Goal: Information Seeking & Learning: Learn about a topic

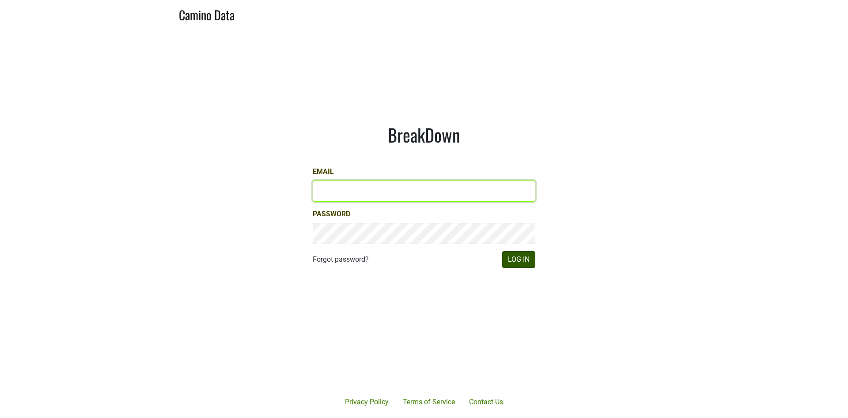
type input "[EMAIL_ADDRESS][DOMAIN_NAME]"
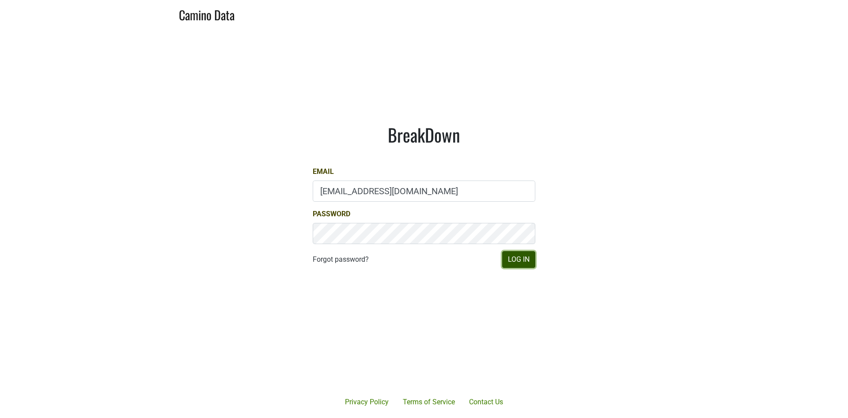
click at [522, 259] on button "Log In" at bounding box center [518, 259] width 33 height 17
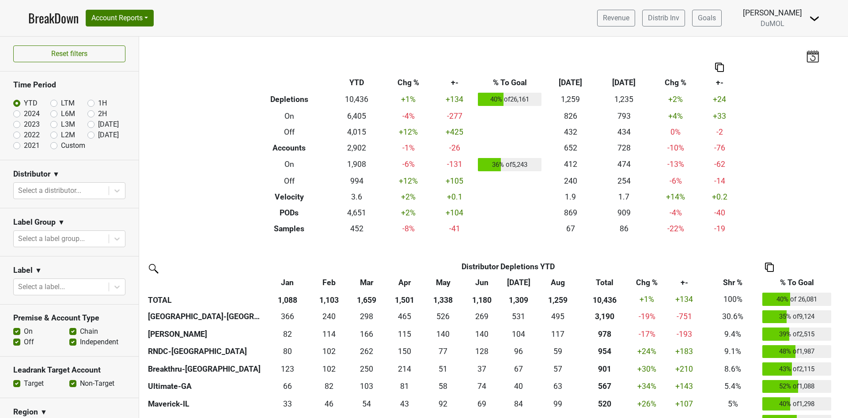
click at [79, 132] on div "L2M" at bounding box center [68, 135] width 37 height 11
click at [98, 134] on label "[DATE]" at bounding box center [108, 135] width 21 height 11
click at [87, 134] on input "[DATE]" at bounding box center [104, 134] width 35 height 9
radio input "true"
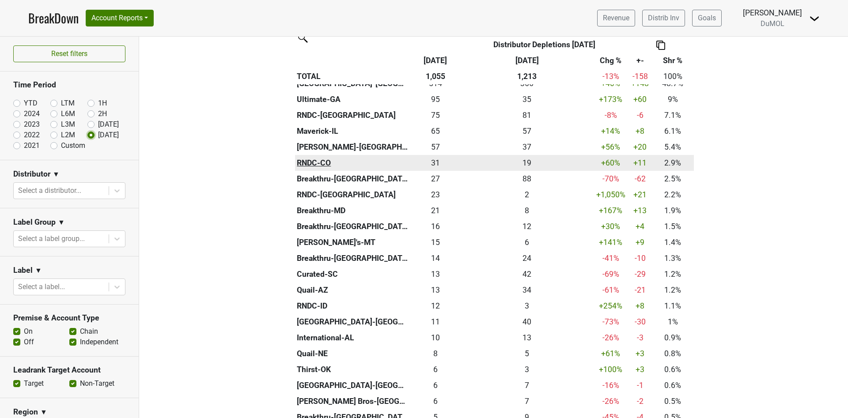
scroll to position [132, 0]
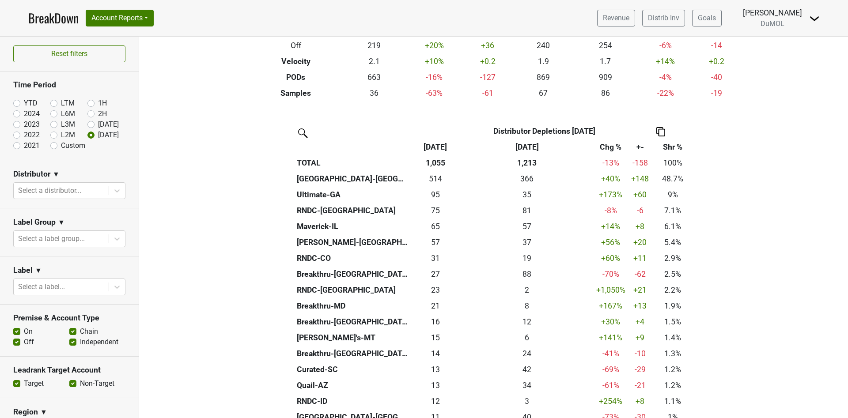
click at [24, 102] on label "YTD" at bounding box center [31, 103] width 14 height 11
click at [18, 102] on input "YTD" at bounding box center [30, 102] width 35 height 9
radio input "true"
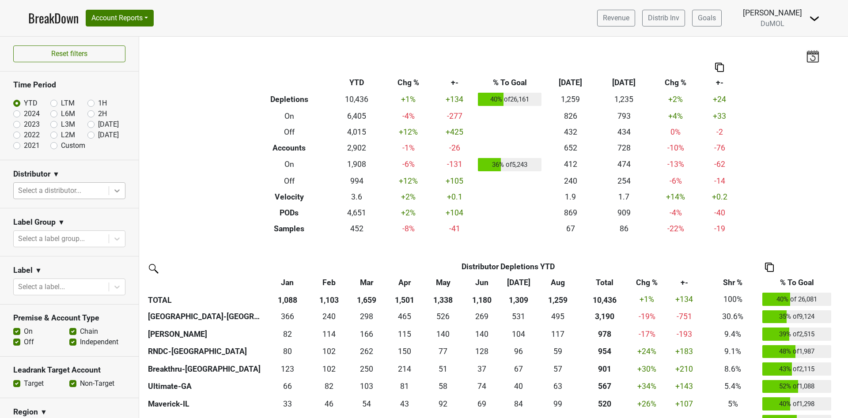
click at [113, 190] on icon at bounding box center [117, 190] width 9 height 9
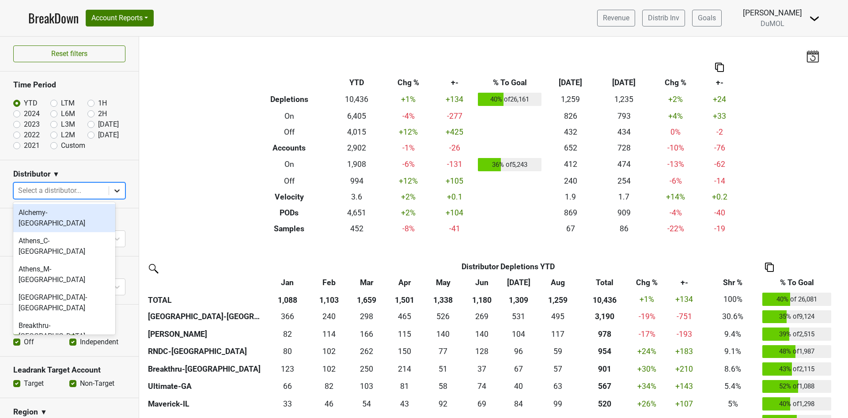
click at [113, 190] on icon at bounding box center [117, 190] width 9 height 9
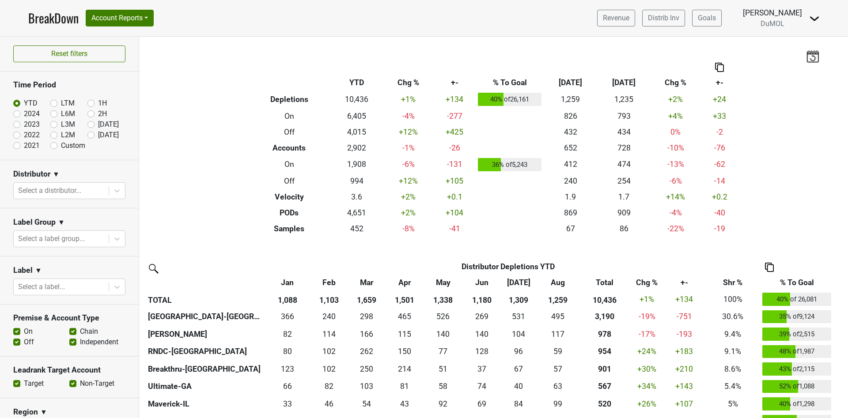
click at [181, 170] on div "Filters Breakdown Type YTD Chg % +- % To Goal Aug ‘25 Aug ‘24 Chg % +- Depletio…" at bounding box center [493, 227] width 708 height 381
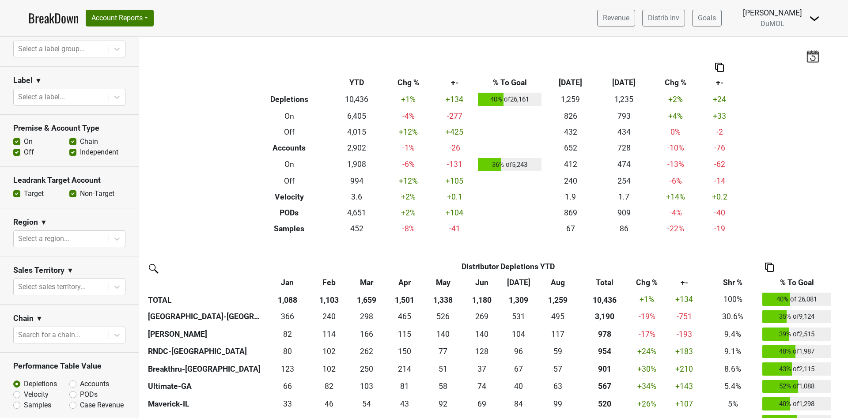
scroll to position [265, 0]
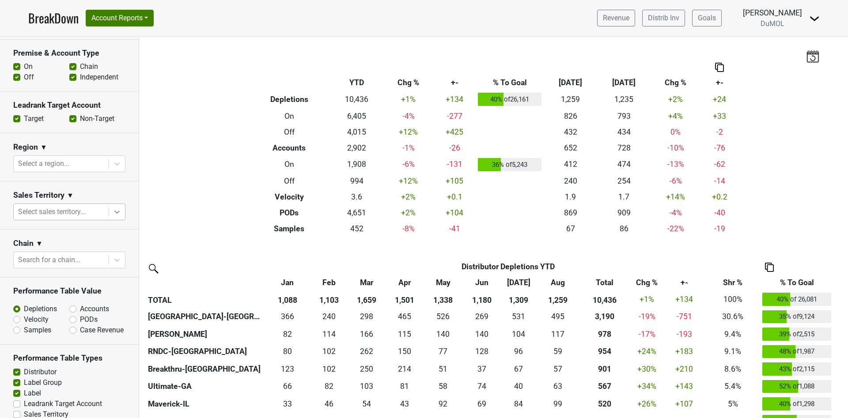
click at [113, 207] on icon at bounding box center [117, 211] width 9 height 9
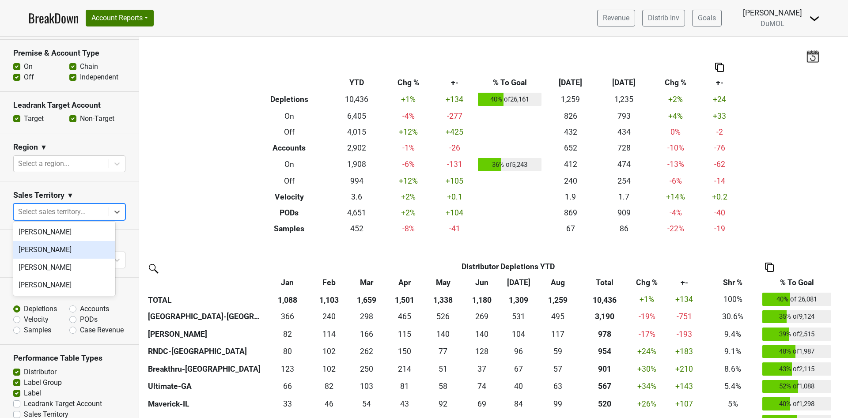
click at [77, 252] on div "Michele Krupin" at bounding box center [64, 250] width 102 height 18
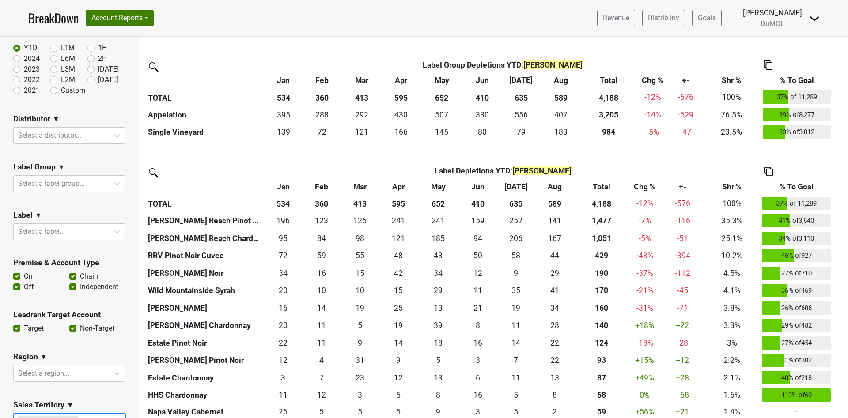
scroll to position [0, 0]
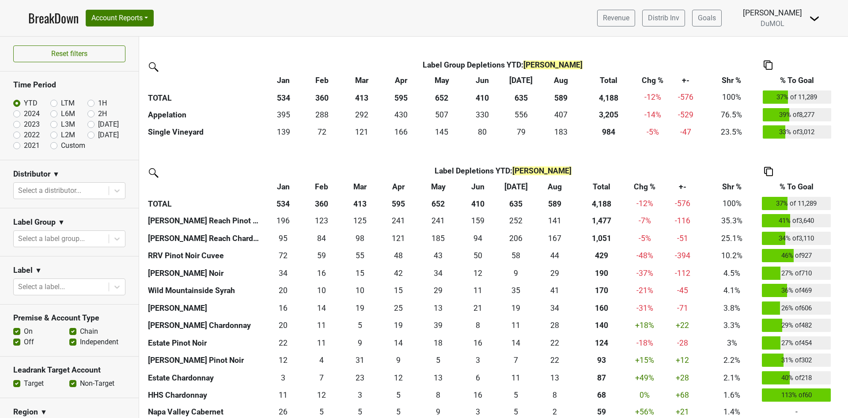
click at [24, 113] on label "2024" at bounding box center [32, 114] width 16 height 11
click at [18, 113] on input "2024" at bounding box center [30, 113] width 35 height 9
radio input "true"
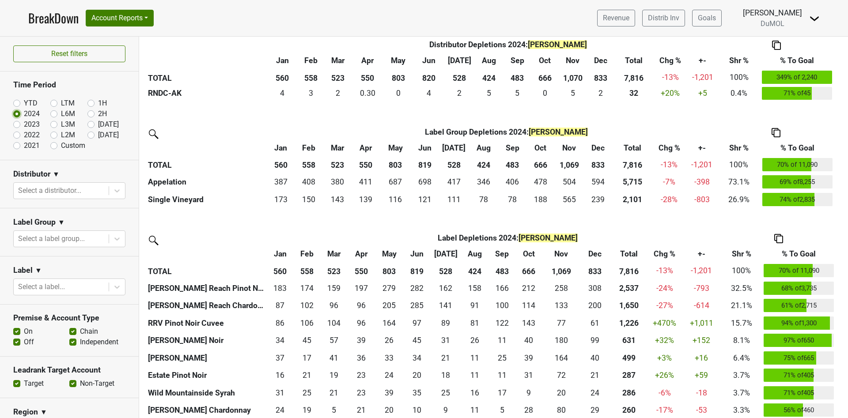
scroll to position [331, 0]
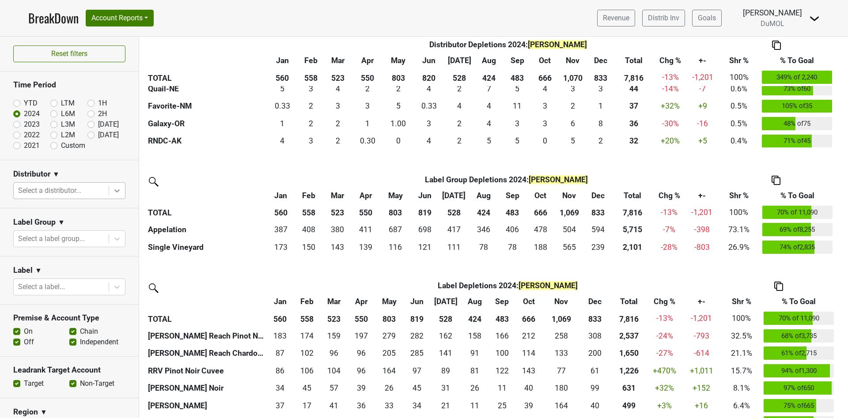
click at [113, 192] on icon at bounding box center [117, 190] width 9 height 9
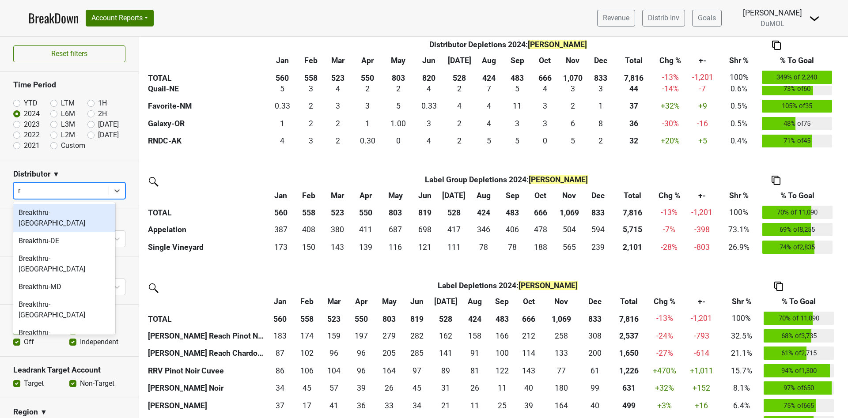
type input "rn"
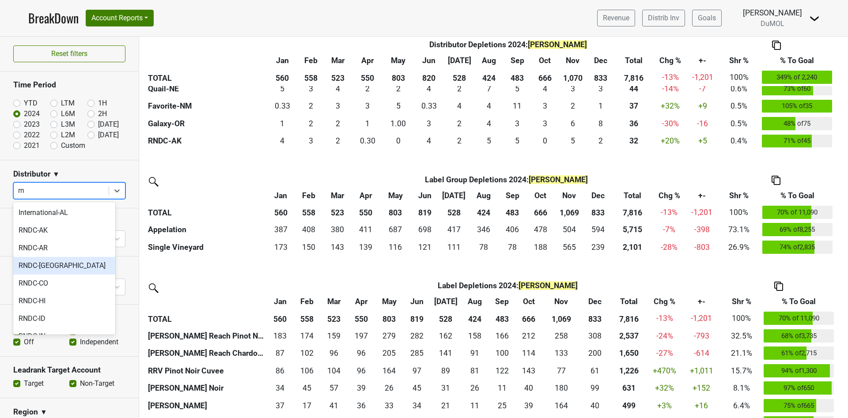
drag, startPoint x: 29, startPoint y: 264, endPoint x: 25, endPoint y: 265, distance: 4.6
click at [25, 265] on div "RNDC-[GEOGRAPHIC_DATA]" at bounding box center [64, 266] width 102 height 18
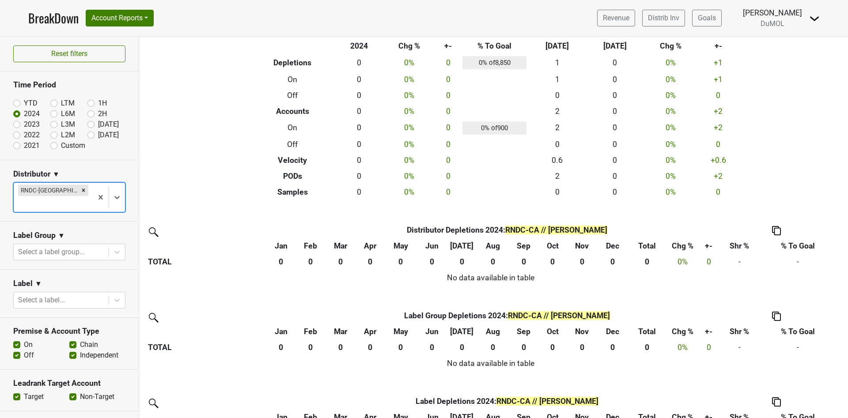
scroll to position [0, 0]
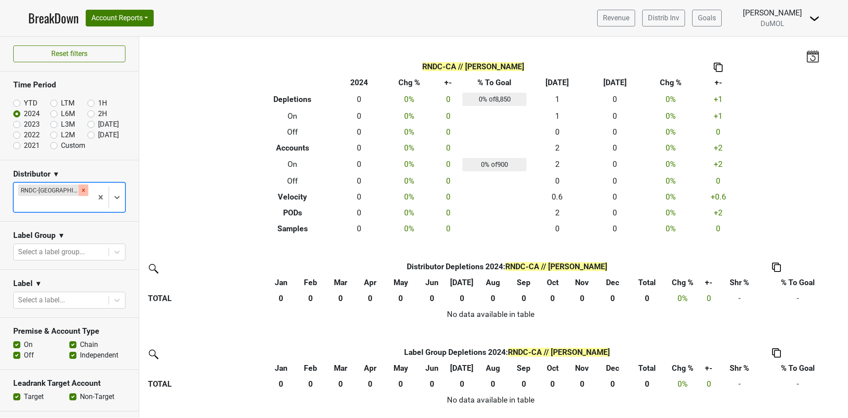
click at [80, 189] on icon "Remove RNDC-CA" at bounding box center [83, 190] width 6 height 6
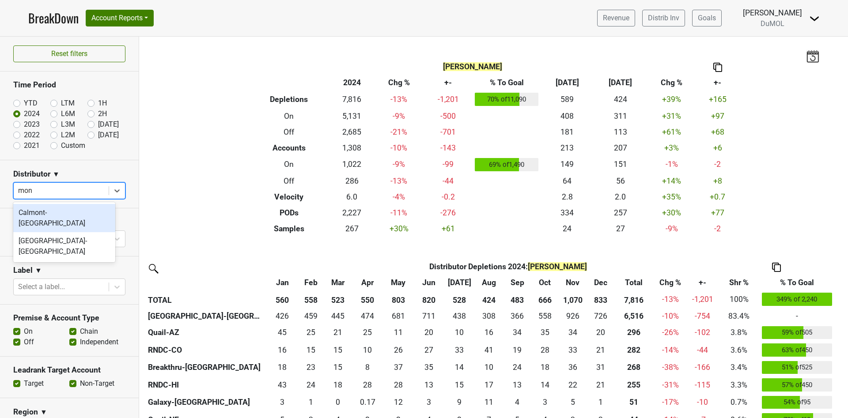
type input "mont"
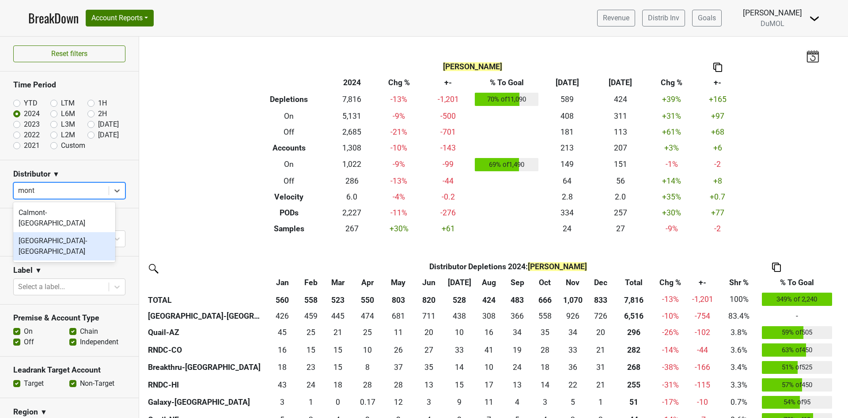
click at [57, 237] on div "[GEOGRAPHIC_DATA]-[GEOGRAPHIC_DATA]" at bounding box center [64, 246] width 102 height 28
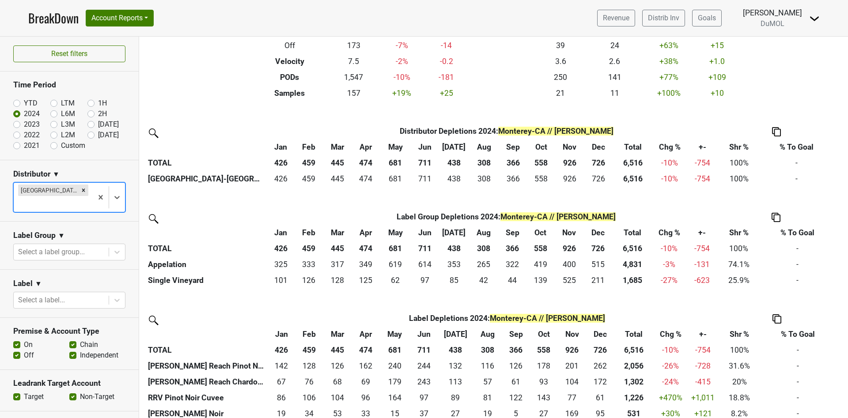
scroll to position [265, 0]
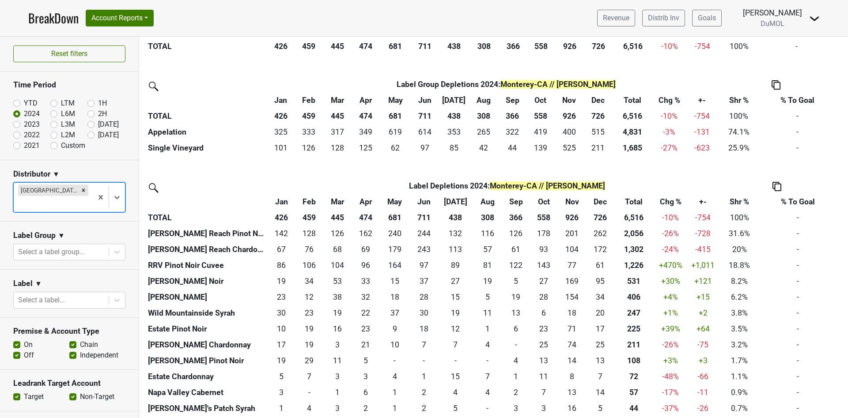
click at [24, 106] on label "YTD" at bounding box center [31, 103] width 14 height 11
click at [20, 106] on input "YTD" at bounding box center [30, 102] width 35 height 9
radio input "true"
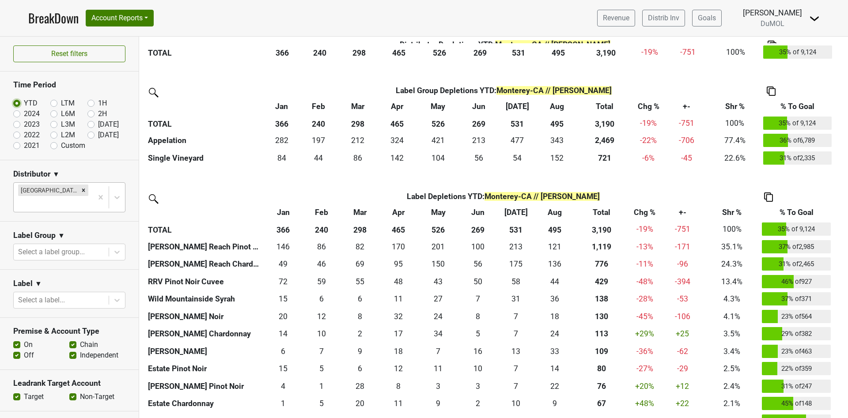
click at [98, 136] on label "[DATE]" at bounding box center [108, 135] width 21 height 11
click at [93, 136] on input "[DATE]" at bounding box center [104, 134] width 35 height 9
radio input "true"
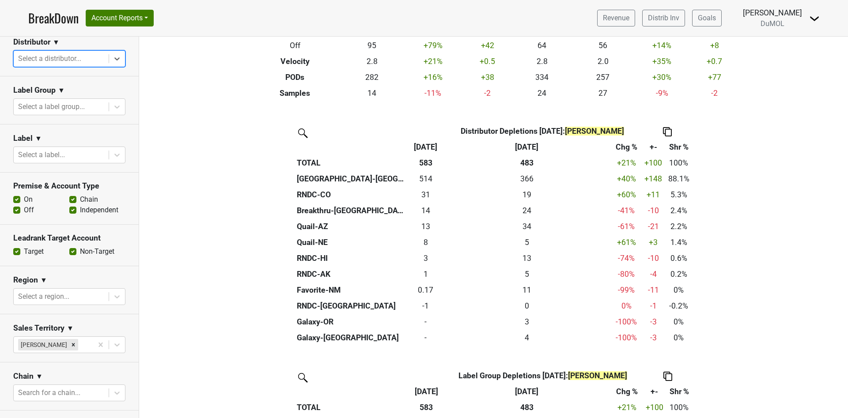
scroll to position [132, 0]
click at [70, 343] on icon "Remove Michele Krupin" at bounding box center [73, 344] width 6 height 6
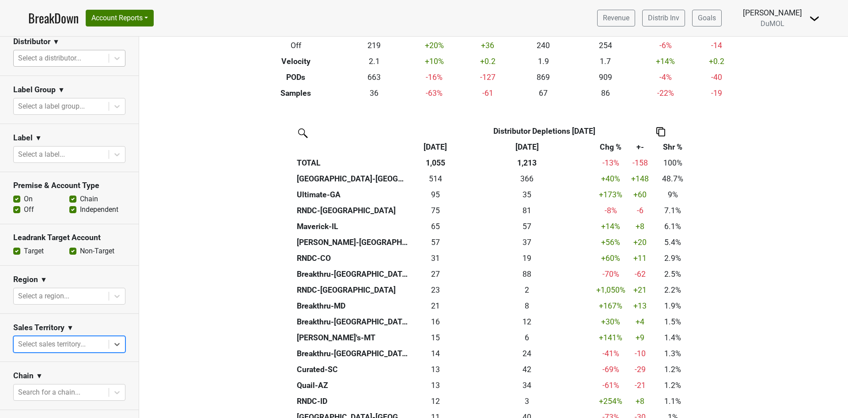
scroll to position [199, 0]
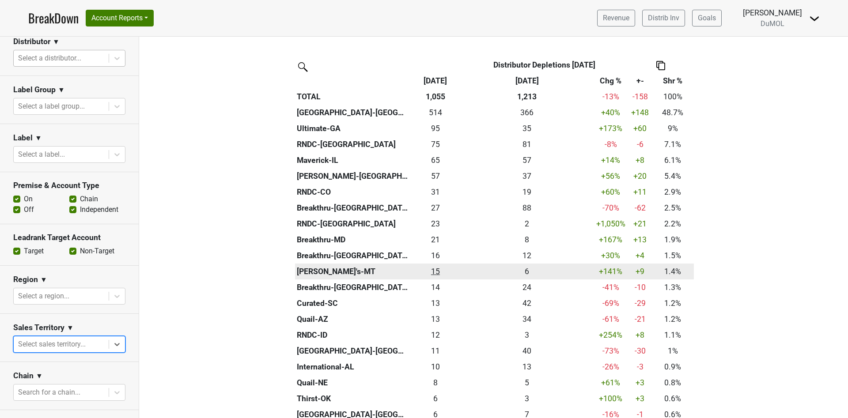
click at [430, 272] on div "14.84 15" at bounding box center [435, 271] width 46 height 11
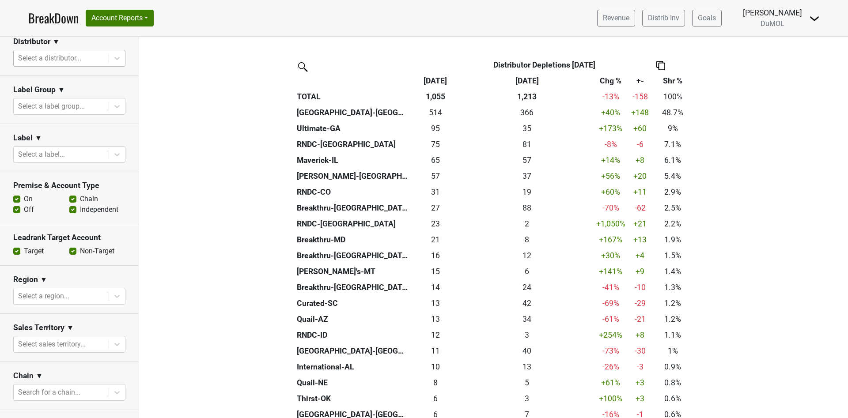
click at [43, 19] on link "BreakDown" at bounding box center [53, 18] width 50 height 19
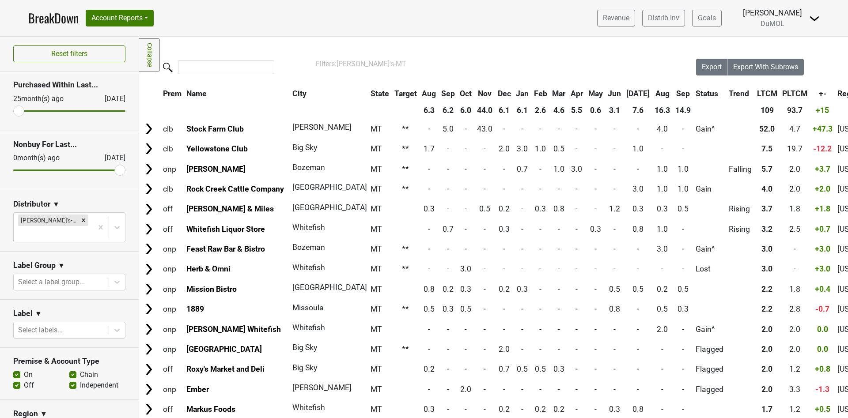
click at [673, 93] on th "Sep" at bounding box center [683, 94] width 20 height 16
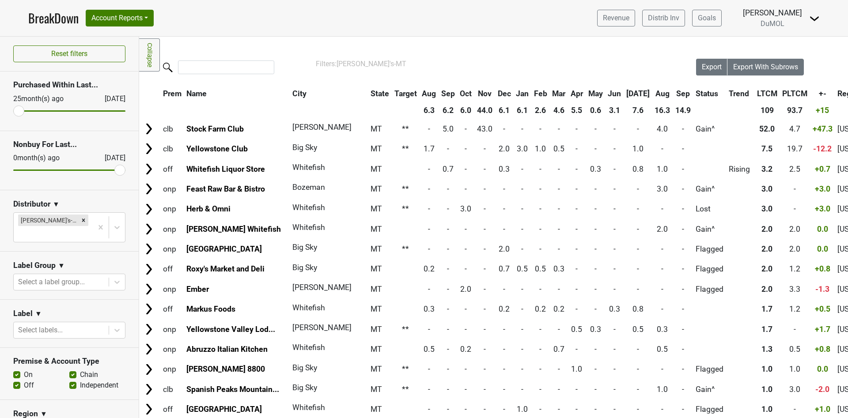
click at [673, 93] on th "Sep" at bounding box center [683, 94] width 20 height 16
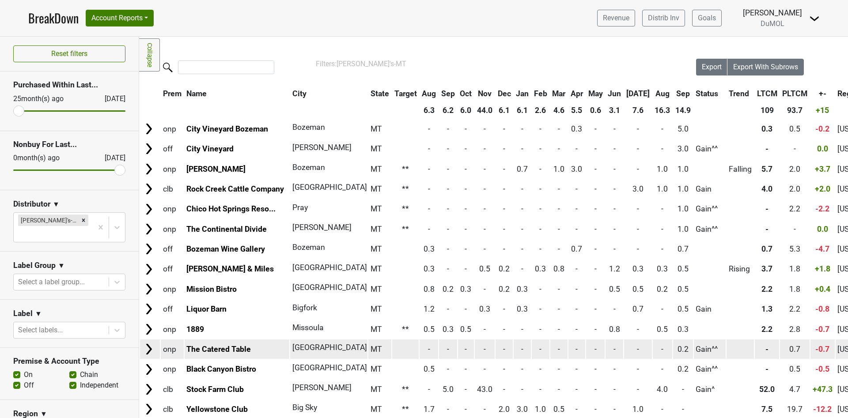
scroll to position [66, 0]
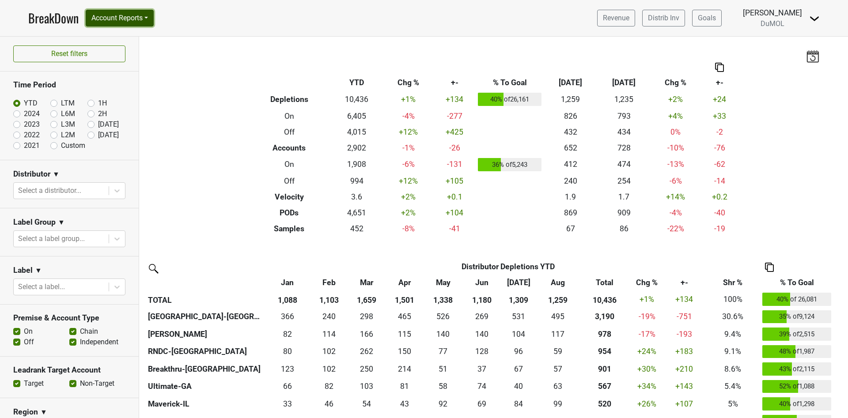
click at [136, 16] on button "Account Reports" at bounding box center [120, 18] width 68 height 17
click at [119, 37] on link "SuperRanker" at bounding box center [125, 38] width 78 height 14
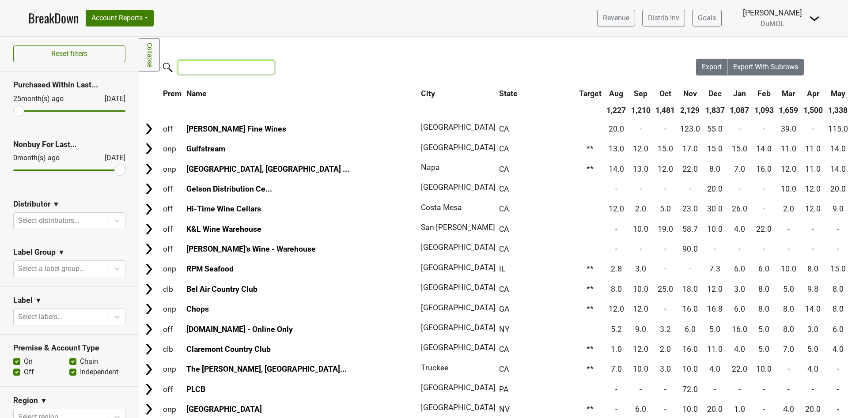
drag, startPoint x: 208, startPoint y: 64, endPoint x: 199, endPoint y: 61, distance: 9.9
click at [207, 64] on input "search" at bounding box center [226, 67] width 96 height 14
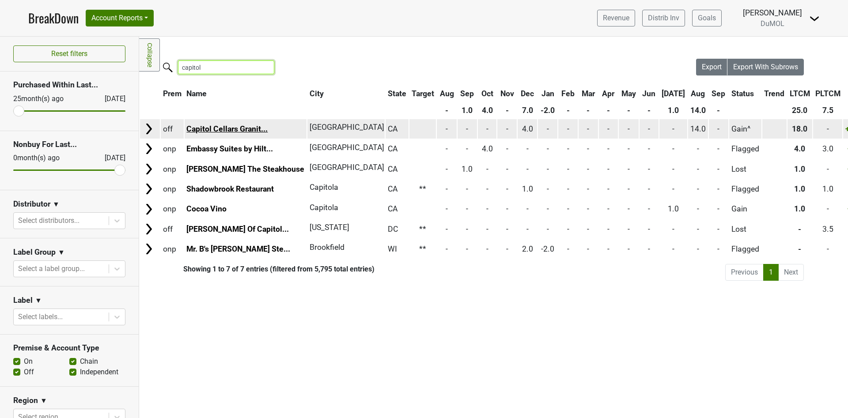
type input "capitol"
click at [222, 129] on link "Capitol Cellars Granit..." at bounding box center [226, 128] width 81 height 9
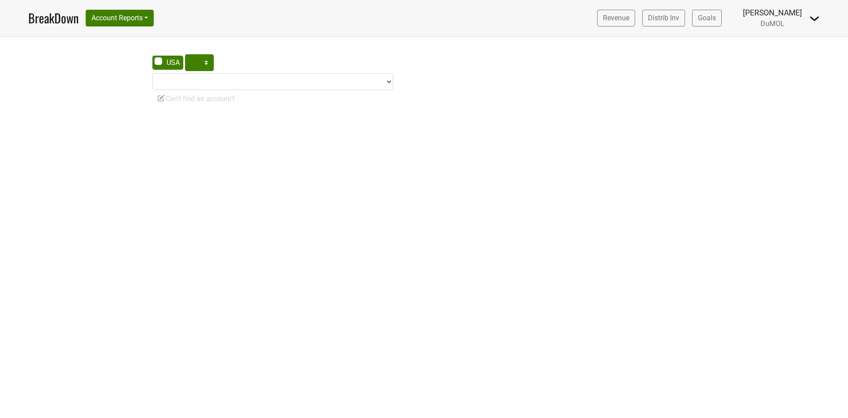
select select "CA"
